Goal: Information Seeking & Learning: Learn about a topic

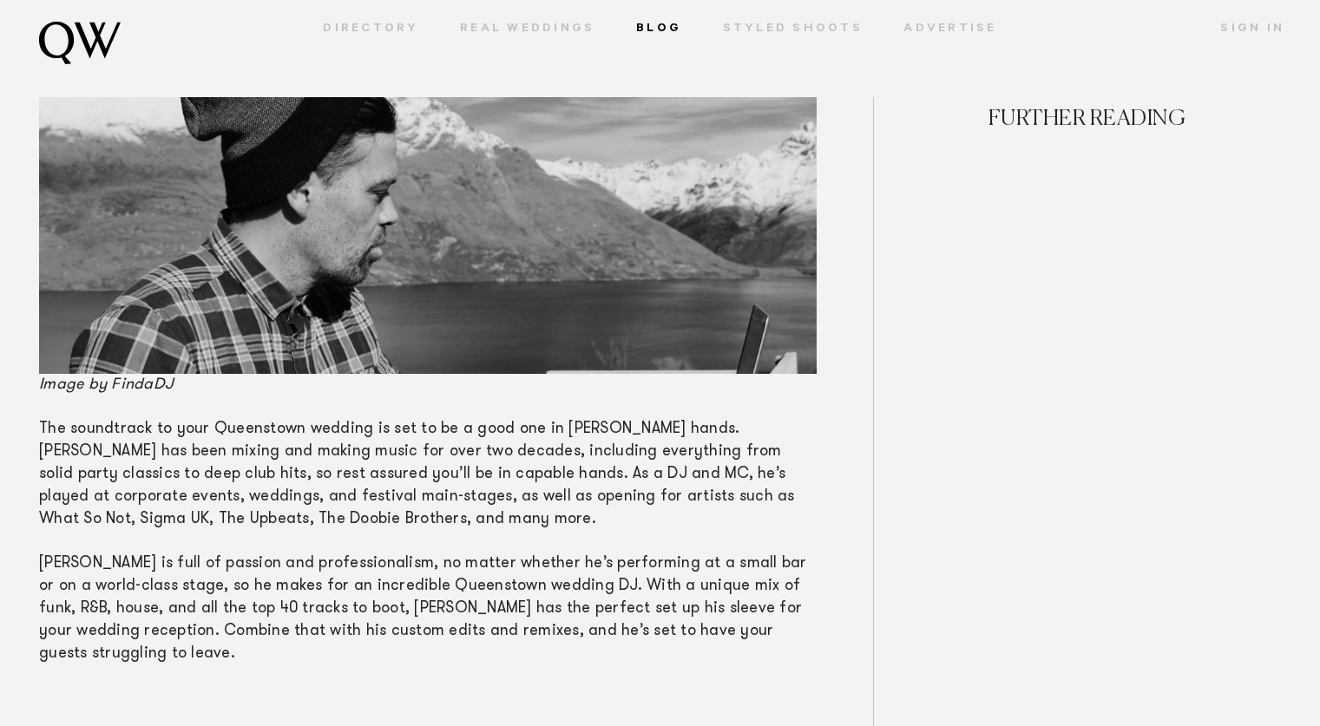
scroll to position [984, 0]
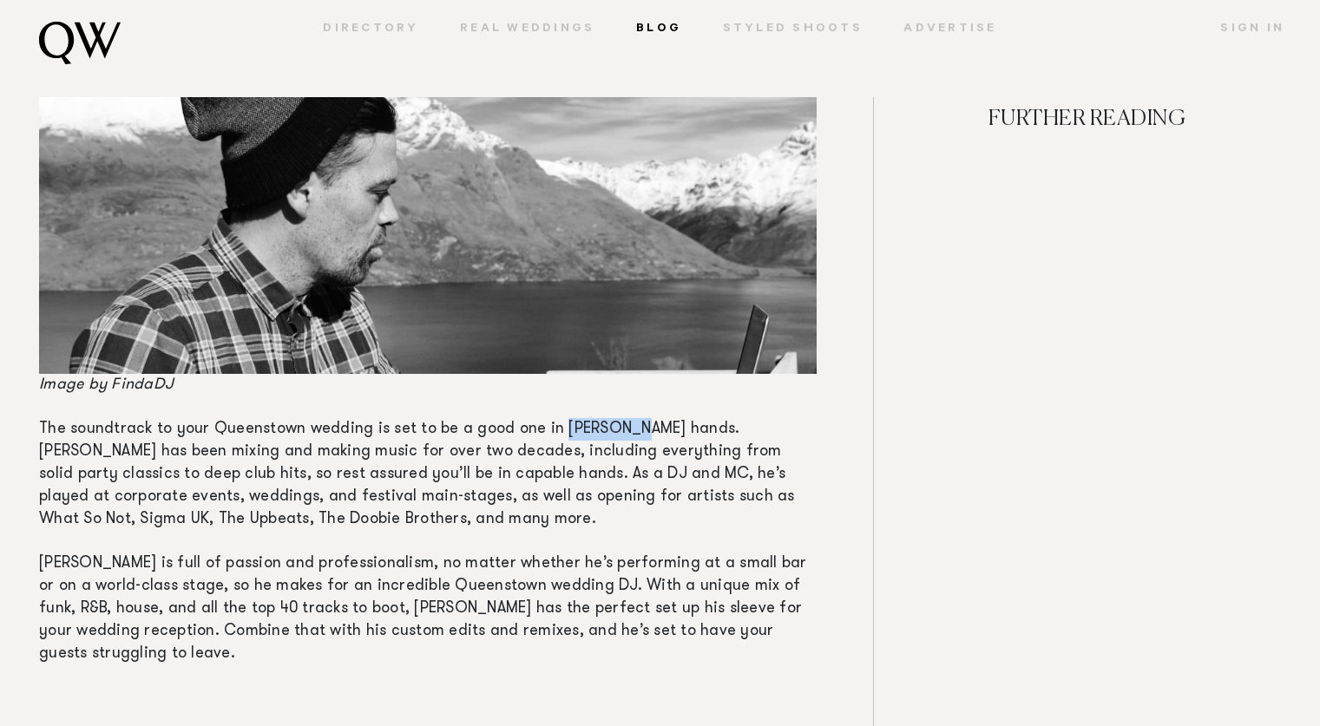
drag, startPoint x: 555, startPoint y: 428, endPoint x: 628, endPoint y: 429, distance: 73.8
click at [628, 429] on span "The soundtrack to your Queenstown wedding is set to be a good one in [PERSON_NA…" at bounding box center [417, 475] width 756 height 106
copy span "[PERSON_NAME]"
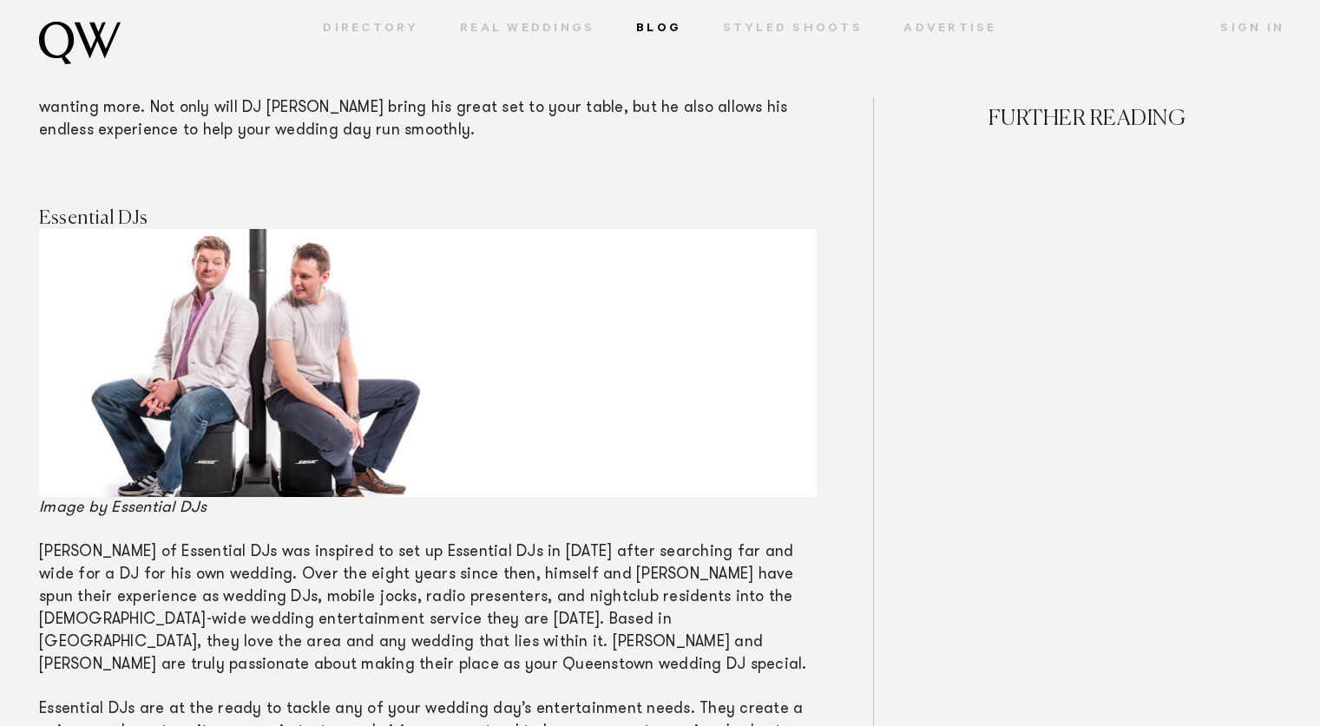
scroll to position [3310, 0]
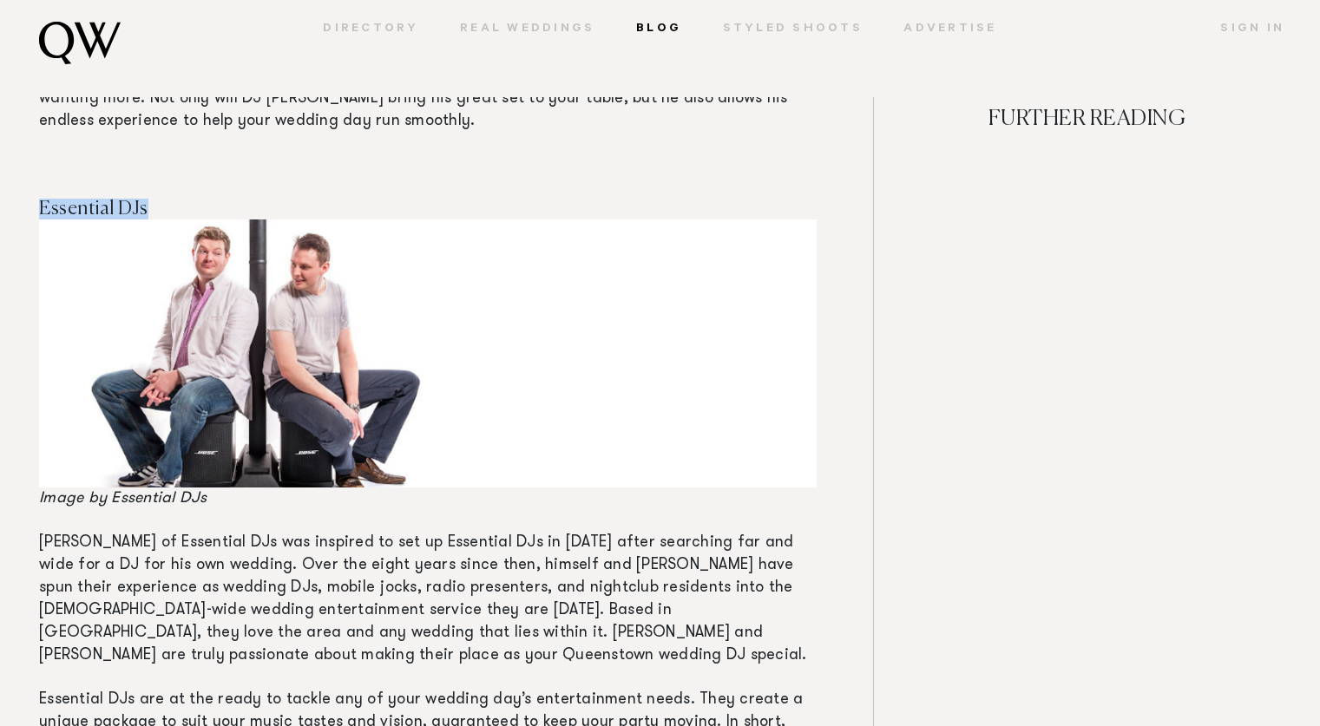
drag, startPoint x: 171, startPoint y: 165, endPoint x: 52, endPoint y: 151, distance: 119.7
copy span "Essential DJs"
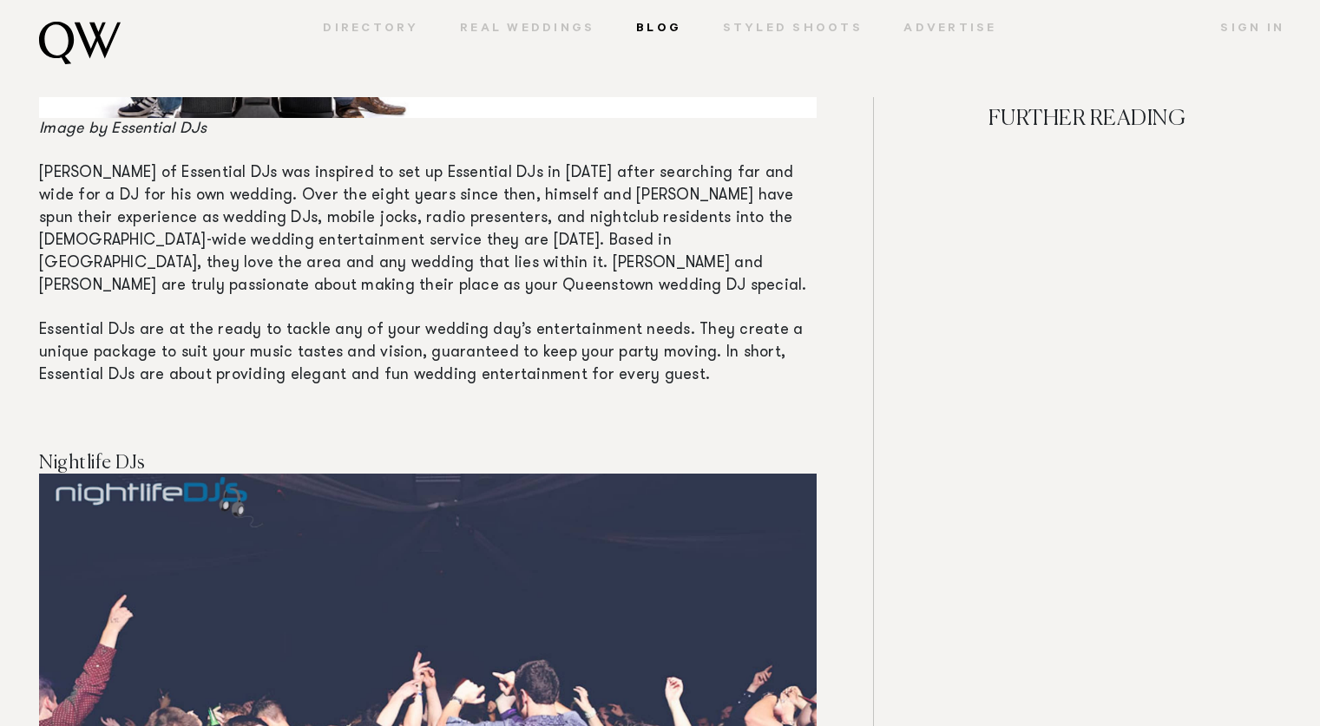
scroll to position [3688, 0]
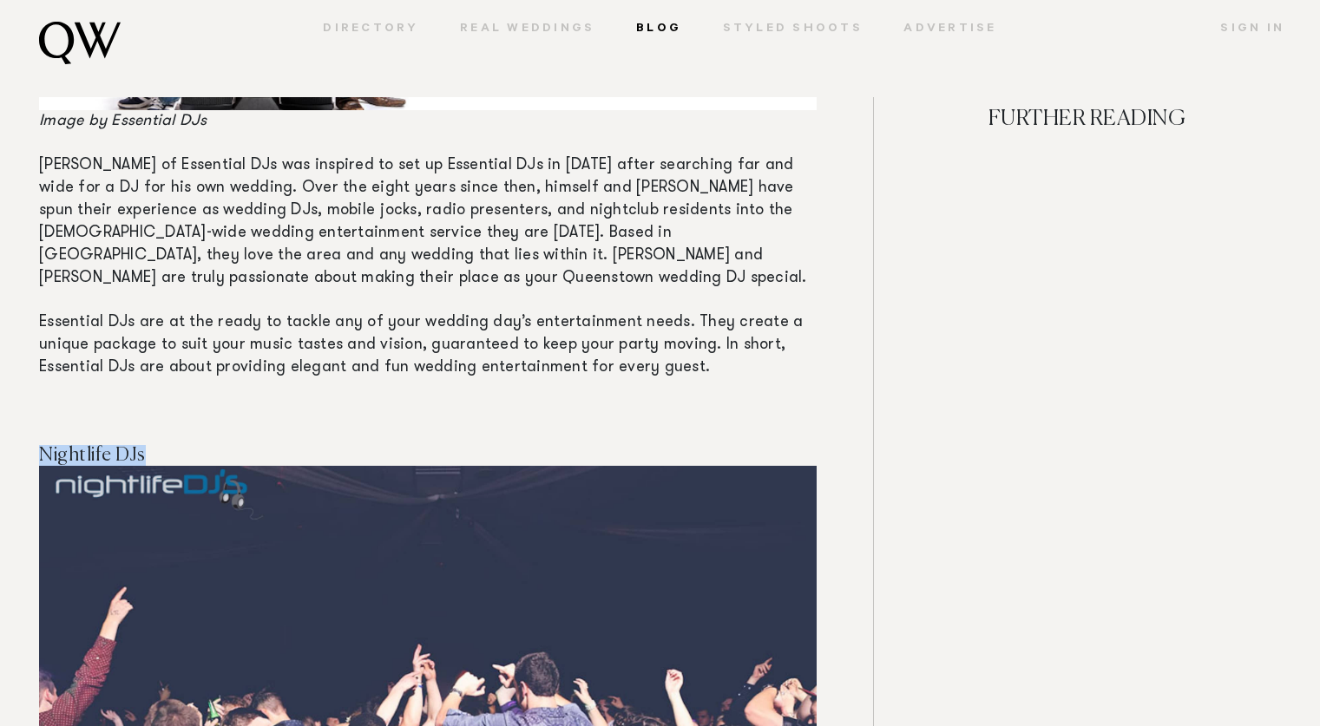
drag, startPoint x: 158, startPoint y: 398, endPoint x: 167, endPoint y: 406, distance: 11.7
copy span "Nightlife DJs"
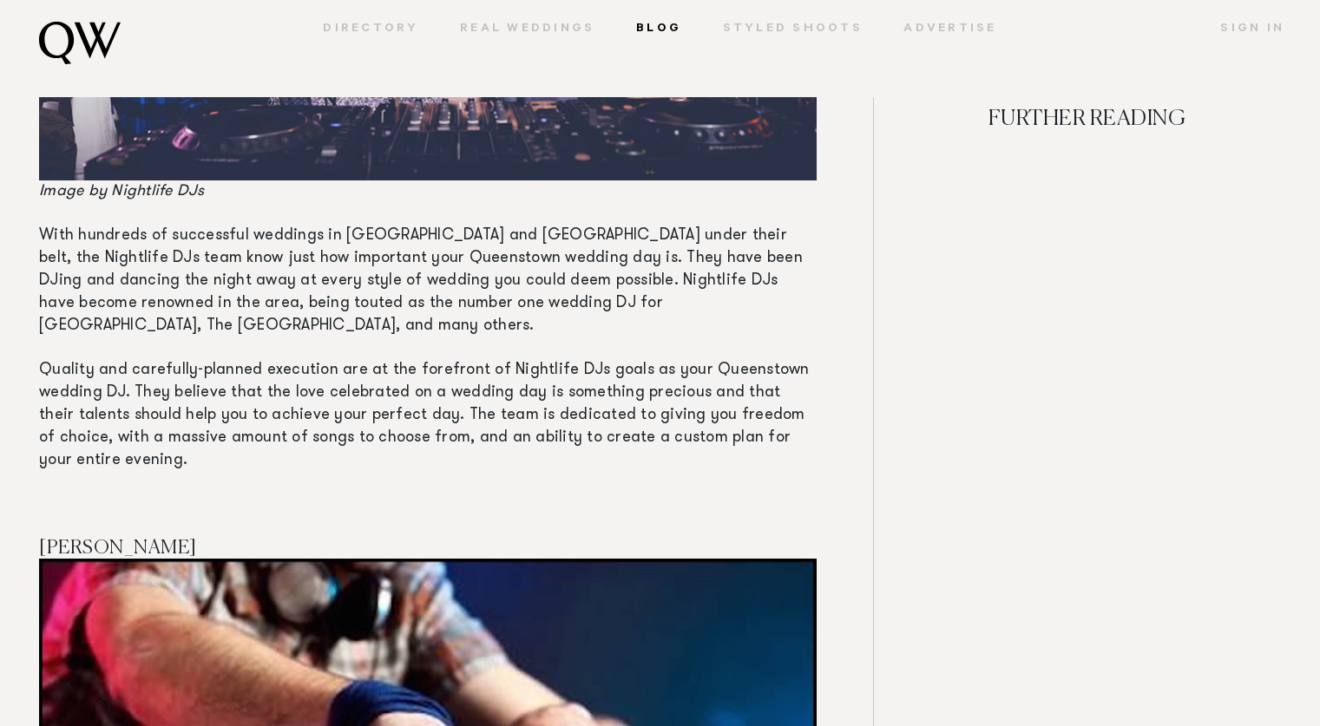
scroll to position [4440, 0]
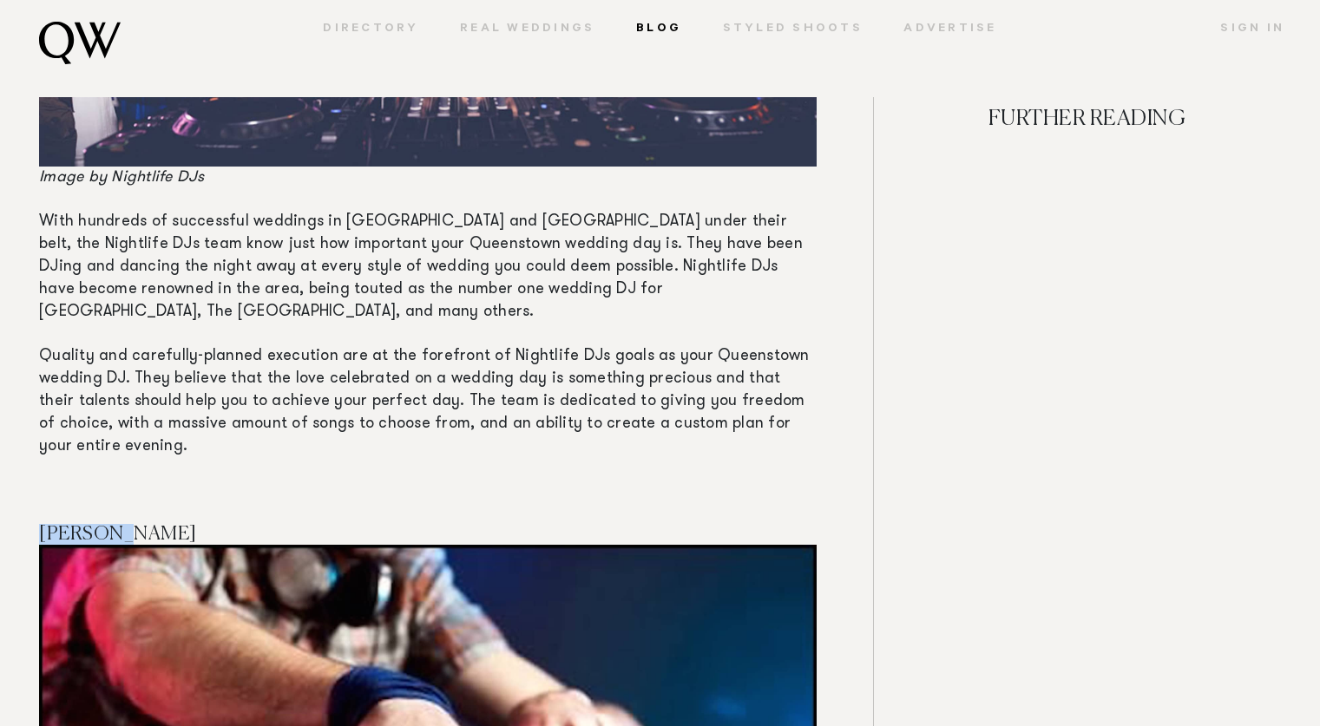
drag, startPoint x: 133, startPoint y: 464, endPoint x: 16, endPoint y: 459, distance: 116.4
copy span "[PERSON_NAME]"
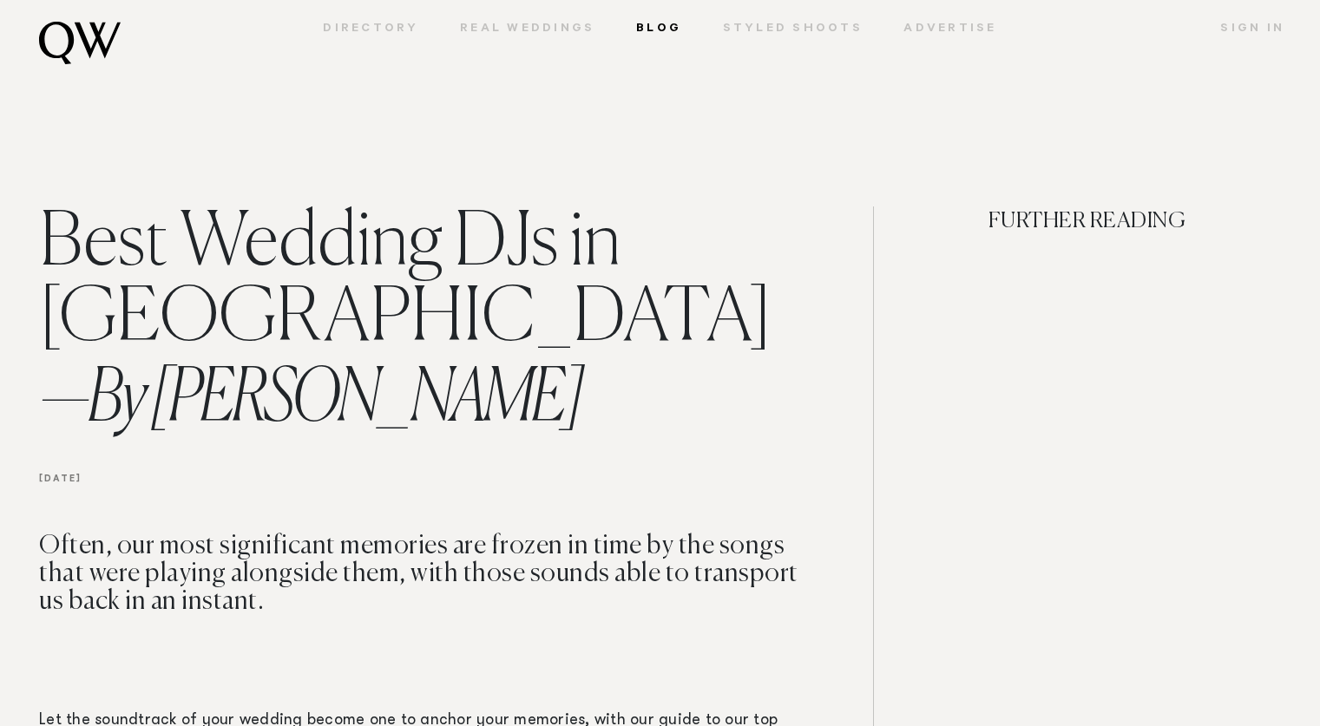
scroll to position [0, 0]
